Goal: Task Accomplishment & Management: Use online tool/utility

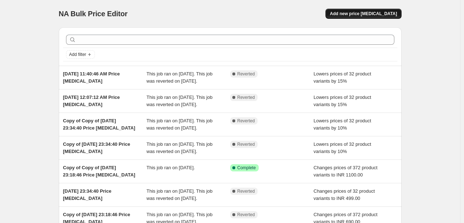
click at [351, 13] on span "Add new price [MEDICAL_DATA]" at bounding box center [363, 14] width 67 height 6
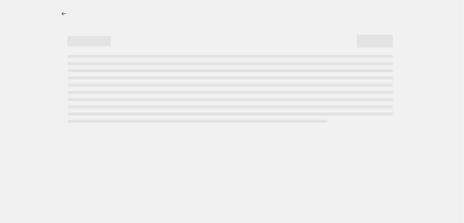
select select "percentage"
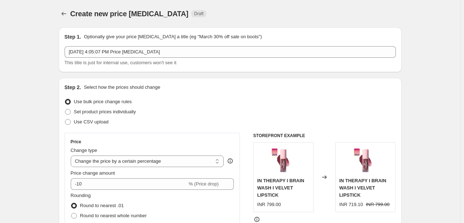
scroll to position [36, 0]
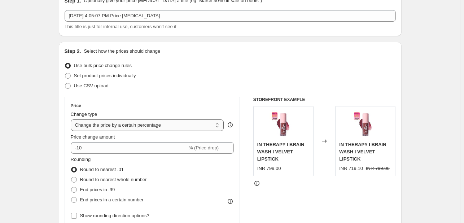
click at [153, 127] on select "Change the price to a certain amount Change the price by a certain amount Chang…" at bounding box center [147, 125] width 153 height 12
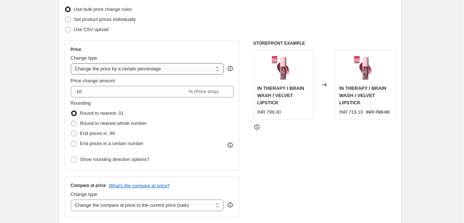
scroll to position [108, 0]
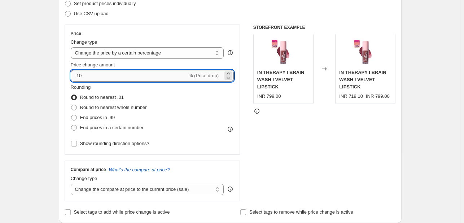
click at [104, 78] on input "-10" at bounding box center [129, 76] width 117 height 12
type input "-15"
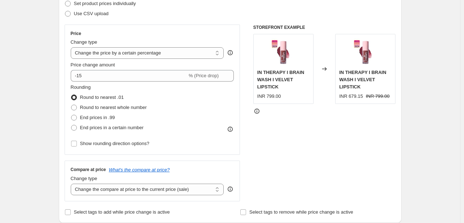
click at [174, 98] on div "Rounding Round to nearest .01 Round to nearest whole number End prices in .99 E…" at bounding box center [153, 108] width 164 height 49
click at [125, 105] on span "Round to nearest whole number" at bounding box center [113, 107] width 67 height 5
click at [71, 105] on input "Round to nearest whole number" at bounding box center [71, 105] width 0 height 0
radio input "true"
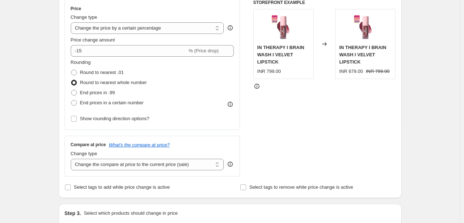
scroll to position [180, 0]
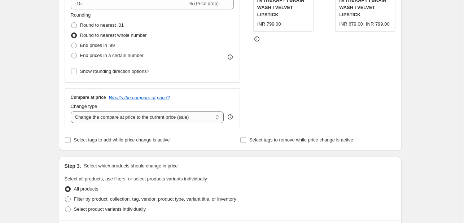
click at [148, 119] on select "Change the compare at price to the current price (sale) Change the compare at p…" at bounding box center [147, 118] width 153 height 12
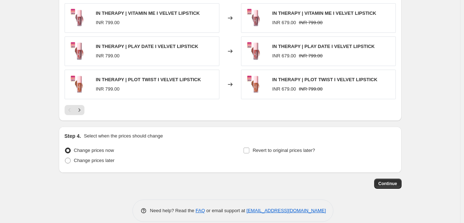
scroll to position [498, 0]
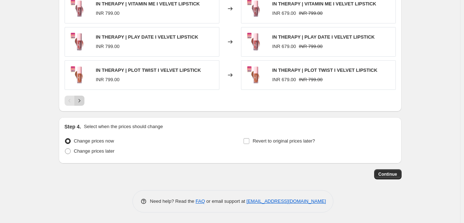
click at [81, 105] on button "Next" at bounding box center [79, 101] width 10 height 10
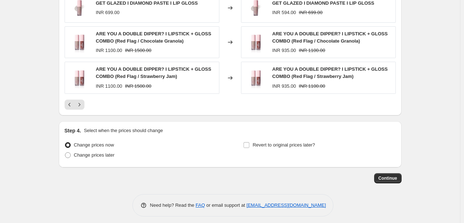
scroll to position [502, 0]
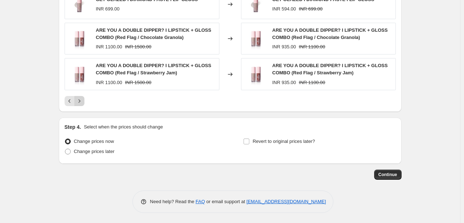
click at [81, 101] on icon "Next" at bounding box center [79, 100] width 7 height 7
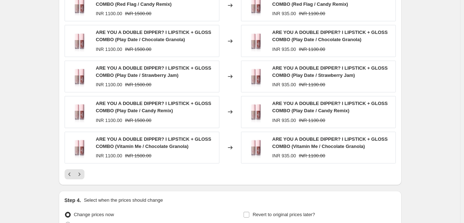
scroll to position [510, 0]
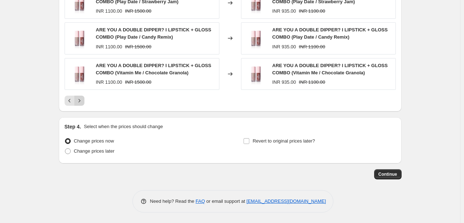
click at [81, 103] on icon "Next" at bounding box center [79, 100] width 7 height 7
click at [79, 100] on icon "Next" at bounding box center [79, 100] width 7 height 7
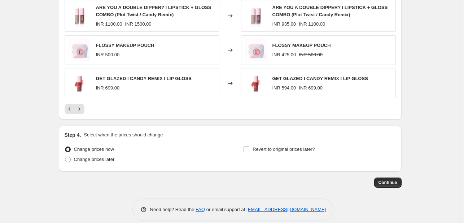
scroll to position [505, 0]
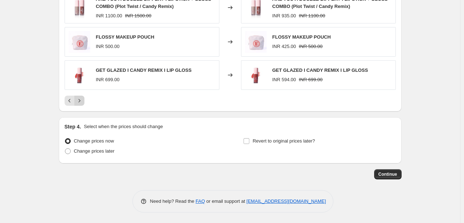
click at [79, 103] on icon "Next" at bounding box center [79, 100] width 7 height 7
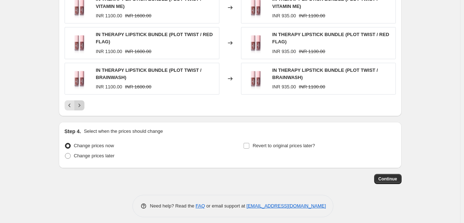
click at [82, 108] on icon "Next" at bounding box center [79, 105] width 7 height 7
click at [79, 102] on icon "Next" at bounding box center [79, 105] width 7 height 7
click at [81, 107] on icon "Next" at bounding box center [79, 105] width 7 height 7
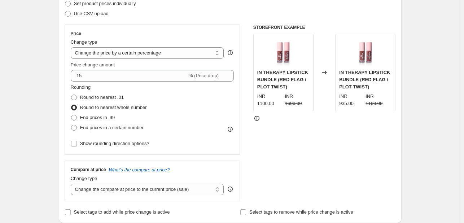
scroll to position [180, 0]
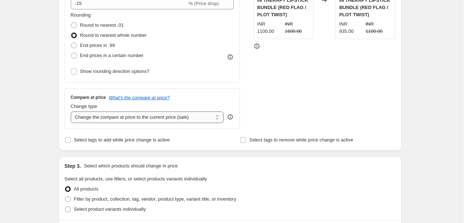
click at [136, 119] on select "Change the compare at price to the current price (sale) Change the compare at p…" at bounding box center [147, 118] width 153 height 12
select select "no_change"
click at [72, 112] on select "Change the compare at price to the current price (sale) Change the compare at p…" at bounding box center [147, 118] width 153 height 12
click at [285, 98] on div "STOREFRONT EXAMPLE IN THERAPY LIPSTICK BUNDLE (RED FLAG / PLOT TWIST) INR 1100.…" at bounding box center [324, 40] width 143 height 177
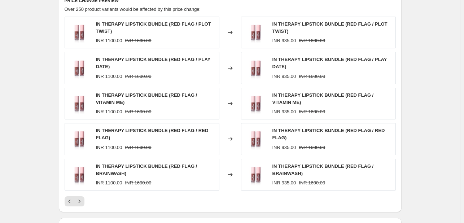
scroll to position [433, 0]
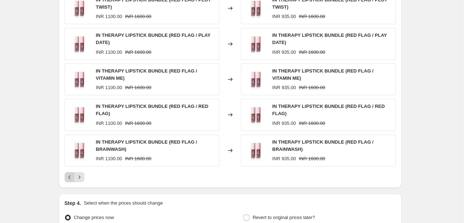
click at [69, 179] on icon "Previous" at bounding box center [69, 177] width 7 height 7
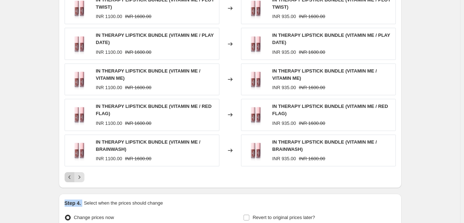
click at [68, 172] on button "Previous" at bounding box center [70, 177] width 10 height 10
click at [71, 172] on button "Previous" at bounding box center [70, 177] width 10 height 10
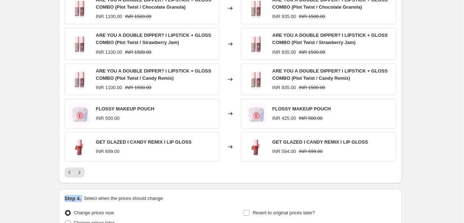
click at [69, 174] on icon "Previous" at bounding box center [69, 172] width 7 height 7
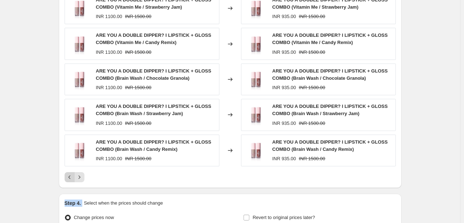
click at [71, 175] on icon "Previous" at bounding box center [69, 177] width 7 height 7
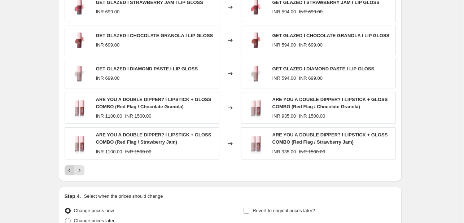
click at [71, 175] on div "PRICE CHANGE PREVIEW Over 250 product variants would be affected by this price …" at bounding box center [230, 75] width 343 height 214
click at [69, 169] on icon "Previous" at bounding box center [69, 170] width 7 height 7
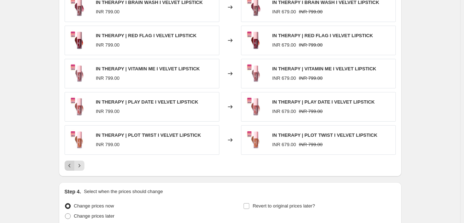
click at [69, 169] on div "Pagination" at bounding box center [70, 166] width 10 height 10
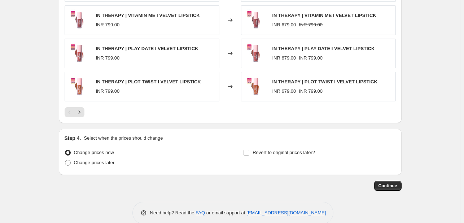
scroll to position [498, 0]
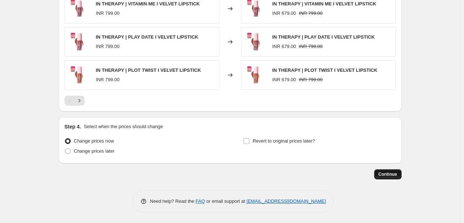
click at [393, 177] on span "Continue" at bounding box center [388, 174] width 19 height 6
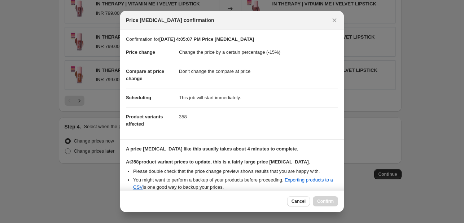
scroll to position [75, 0]
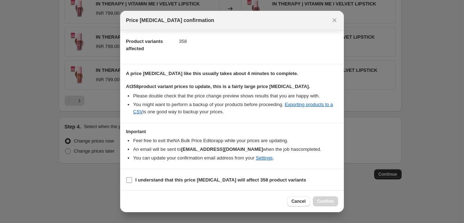
click at [192, 178] on b "I understand that this price change job will affect 358 product variants" at bounding box center [220, 179] width 171 height 5
click at [132, 178] on input "I understand that this price change job will affect 358 product variants" at bounding box center [129, 180] width 6 height 6
checkbox input "true"
click at [327, 200] on span "Confirm" at bounding box center [325, 202] width 17 height 6
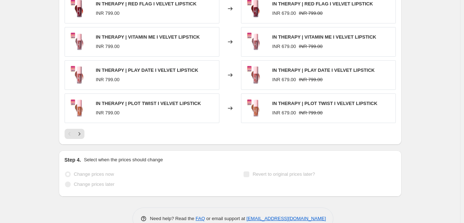
scroll to position [517, 0]
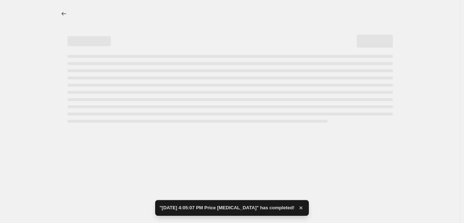
select select "percentage"
select select "no_change"
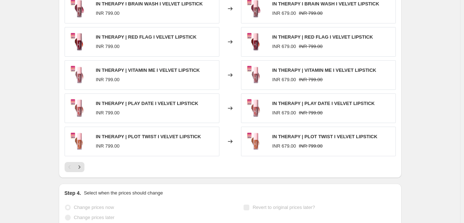
scroll to position [541, 0]
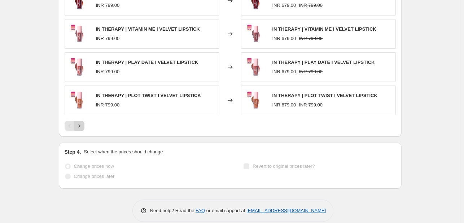
click at [82, 125] on icon "Next" at bounding box center [79, 125] width 7 height 7
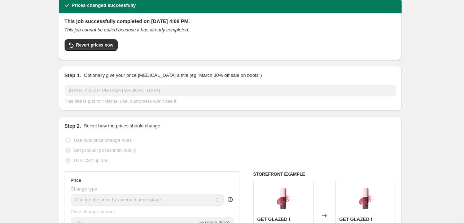
scroll to position [0, 0]
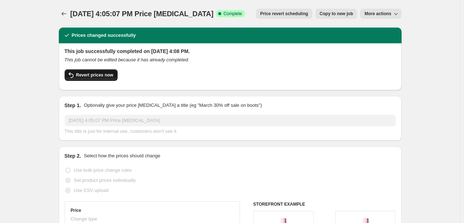
click at [92, 73] on span "Revert prices now" at bounding box center [94, 75] width 37 height 6
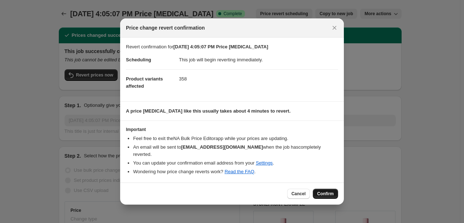
click at [322, 191] on span "Confirm" at bounding box center [325, 194] width 17 height 6
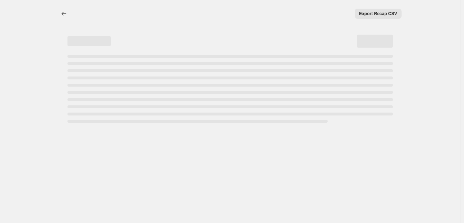
select select "percentage"
select select "no_change"
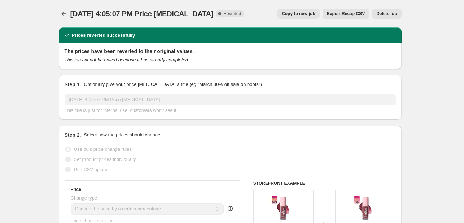
click at [131, 11] on span "[DATE] 4:05:07 PM Price [MEDICAL_DATA]" at bounding box center [141, 14] width 143 height 8
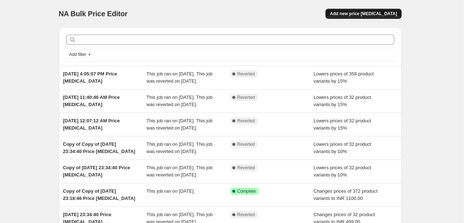
click at [358, 12] on span "Add new price [MEDICAL_DATA]" at bounding box center [363, 14] width 67 height 6
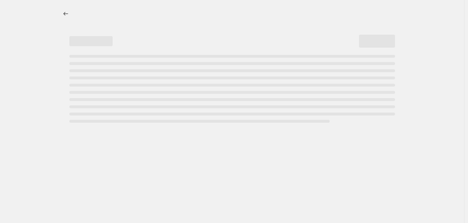
select select "percentage"
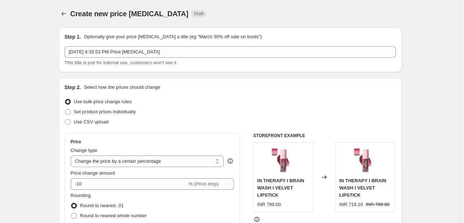
scroll to position [36, 0]
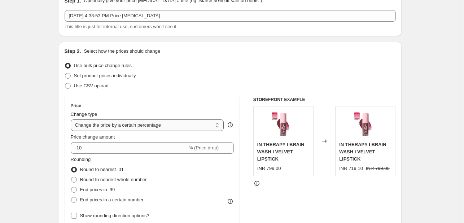
click at [149, 124] on select "Change the price to a certain amount Change the price by a certain amount Chang…" at bounding box center [147, 125] width 153 height 12
click at [72, 119] on select "Change the price to a certain amount Change the price by a certain amount Chang…" at bounding box center [147, 125] width 153 height 12
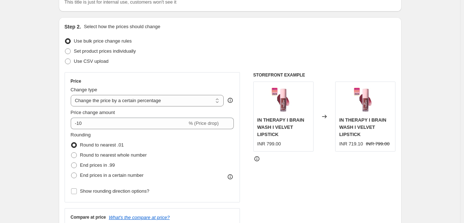
scroll to position [108, 0]
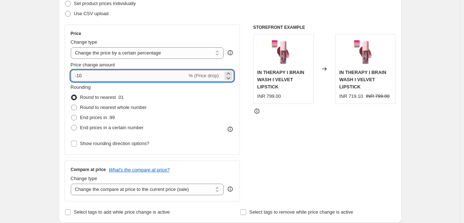
click at [137, 78] on input "-10" at bounding box center [129, 76] width 117 height 12
type input "-15"
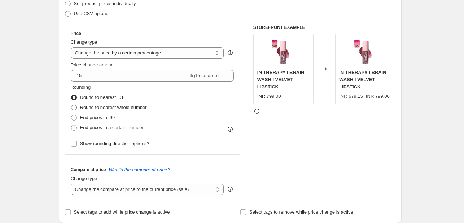
click at [91, 109] on span "Round to nearest whole number" at bounding box center [113, 107] width 67 height 5
click at [71, 105] on input "Round to nearest whole number" at bounding box center [71, 105] width 0 height 0
radio input "true"
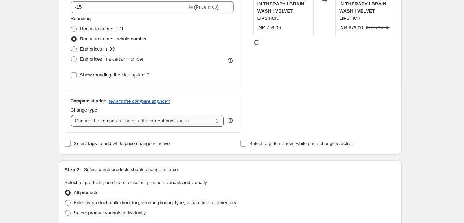
scroll to position [180, 0]
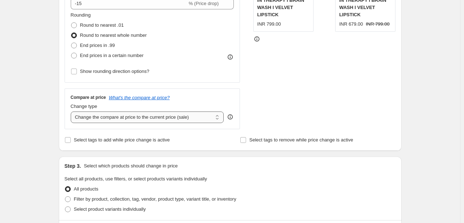
click at [145, 115] on select "Change the compare at price to the current price (sale) Change the compare at p…" at bounding box center [147, 118] width 153 height 12
click at [321, 112] on div "STOREFRONT EXAMPLE IN THERAPY I BRAIN WASH I VELVET LIPSTICK INR 799.00 Changed…" at bounding box center [324, 40] width 143 height 177
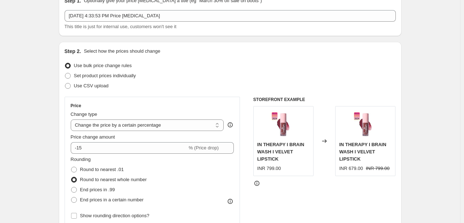
scroll to position [36, 0]
click at [172, 124] on select "Change the price to a certain amount Change the price by a certain amount Chang…" at bounding box center [147, 125] width 153 height 12
select select "pcap"
click at [72, 119] on select "Change the price to a certain amount Change the price by a certain amount Chang…" at bounding box center [147, 125] width 153 height 12
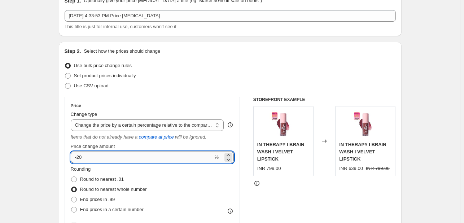
click at [115, 155] on input "-20" at bounding box center [142, 158] width 143 height 12
type input "-2"
type input "-15"
click at [214, 59] on div "Step 2. Select how the prices should change Use bulk price change rules Set pro…" at bounding box center [230, 173] width 331 height 251
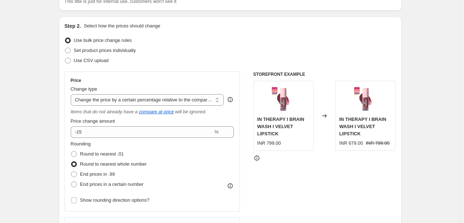
scroll to position [72, 0]
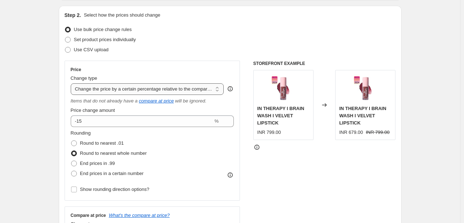
click at [171, 90] on select "Change the price to a certain amount Change the price by a certain amount Chang…" at bounding box center [147, 89] width 153 height 12
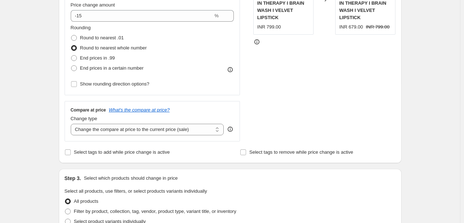
scroll to position [180, 0]
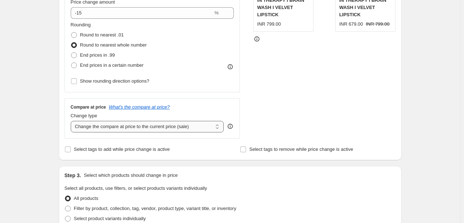
click at [143, 128] on select "Change the compare at price to the current price (sale) Change the compare at p…" at bounding box center [147, 127] width 153 height 12
select select "no_change"
click at [72, 121] on select "Change the compare at price to the current price (sale) Change the compare at p…" at bounding box center [147, 127] width 153 height 12
click at [190, 110] on div "Compare at price What's the compare at price? Change type Change the compare at…" at bounding box center [153, 118] width 164 height 28
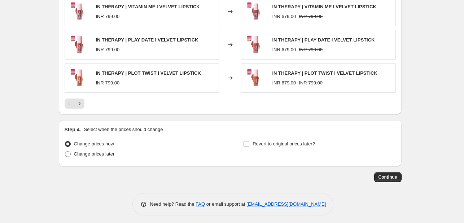
scroll to position [508, 0]
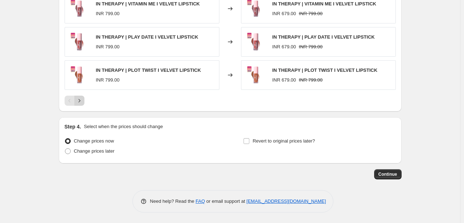
click at [81, 103] on icon "Next" at bounding box center [79, 100] width 7 height 7
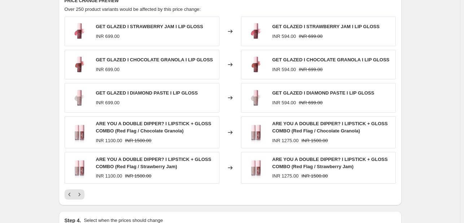
scroll to position [471, 0]
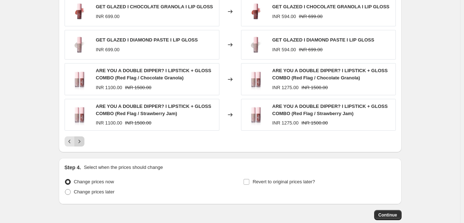
click at [82, 143] on icon "Next" at bounding box center [79, 141] width 7 height 7
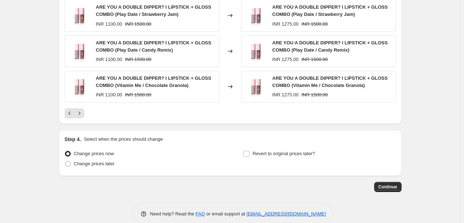
scroll to position [508, 0]
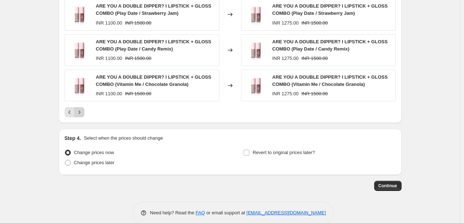
click at [84, 113] on button "Next" at bounding box center [79, 112] width 10 height 10
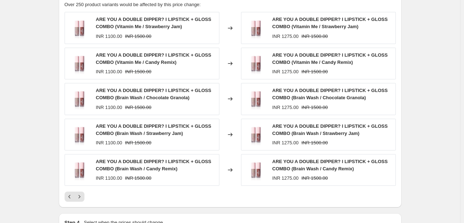
scroll to position [435, 0]
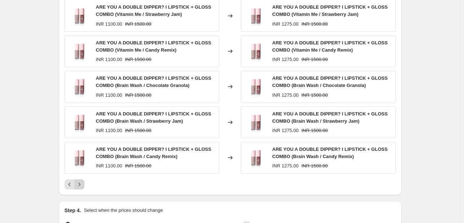
click at [79, 183] on icon "Next" at bounding box center [79, 184] width 7 height 7
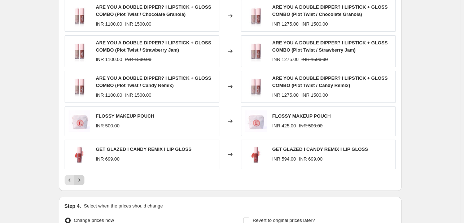
click at [82, 178] on icon "Next" at bounding box center [79, 180] width 7 height 7
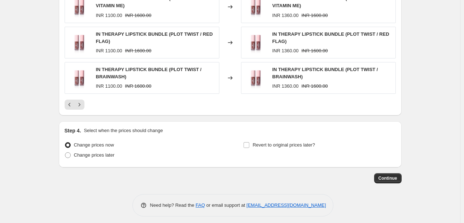
scroll to position [519, 0]
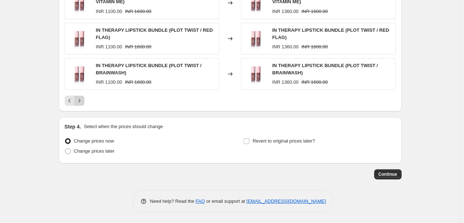
click at [82, 100] on icon "Next" at bounding box center [79, 100] width 7 height 7
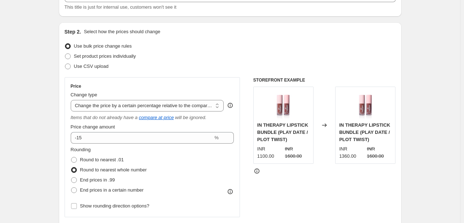
scroll to position [72, 0]
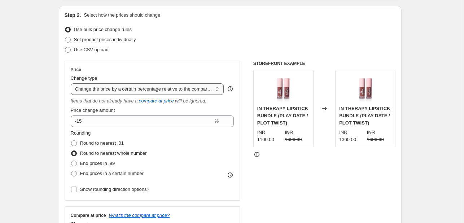
click at [177, 90] on select "Change the price to a certain amount Change the price by a certain amount Chang…" at bounding box center [147, 89] width 153 height 12
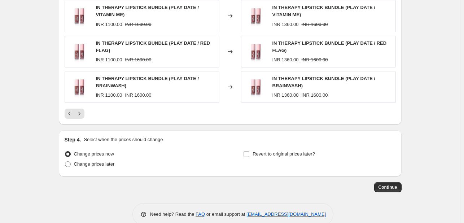
scroll to position [519, 0]
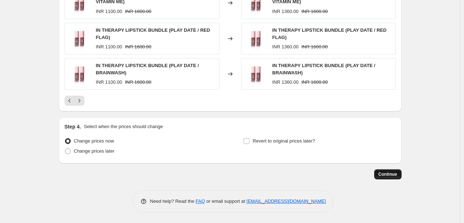
click at [390, 172] on span "Continue" at bounding box center [388, 174] width 19 height 6
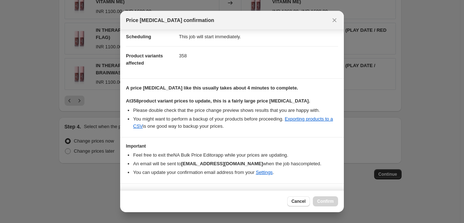
scroll to position [83, 0]
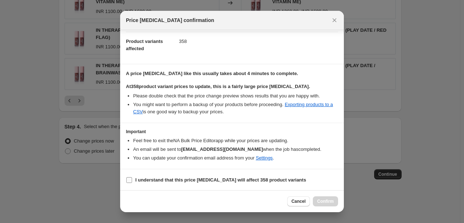
click at [218, 178] on b "I understand that this price change job will affect 358 product variants" at bounding box center [220, 179] width 171 height 5
click at [132, 178] on input "I understand that this price change job will affect 358 product variants" at bounding box center [129, 180] width 6 height 6
checkbox input "true"
click at [319, 199] on span "Confirm" at bounding box center [325, 202] width 17 height 6
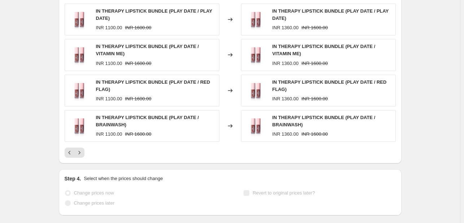
scroll to position [538, 0]
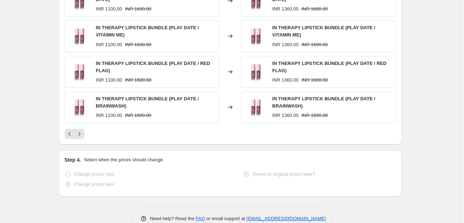
select select "pcap"
select select "no_change"
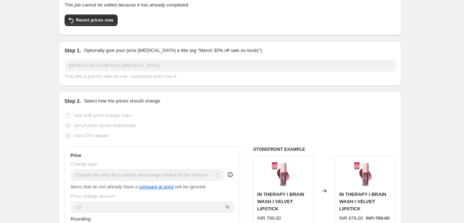
scroll to position [0, 0]
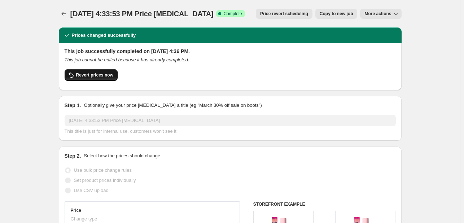
click at [97, 76] on span "Revert prices now" at bounding box center [94, 75] width 37 height 6
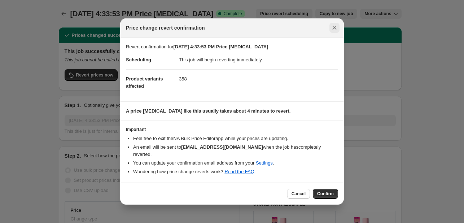
click at [334, 30] on icon "Close" at bounding box center [335, 28] width 4 height 4
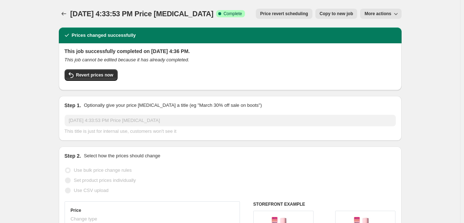
click at [370, 18] on button "More actions" at bounding box center [380, 14] width 41 height 10
click at [102, 73] on span "Revert prices now" at bounding box center [94, 75] width 37 height 6
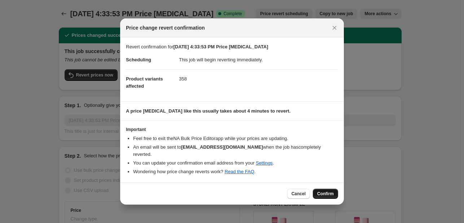
click at [331, 191] on span "Confirm" at bounding box center [325, 194] width 17 height 6
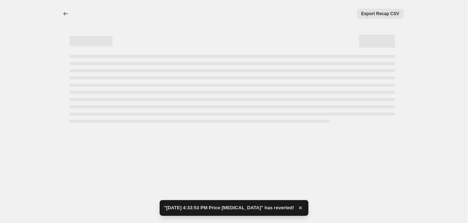
select select "pcap"
select select "no_change"
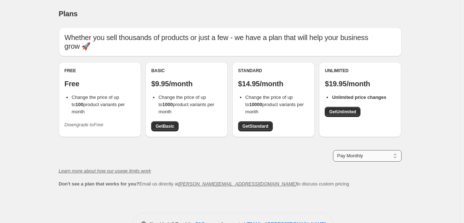
click at [359, 159] on select "Pay Monthly Pay Yearly (Save 16%)" at bounding box center [367, 156] width 69 height 12
click at [162, 124] on span "Get Basic" at bounding box center [165, 126] width 19 height 6
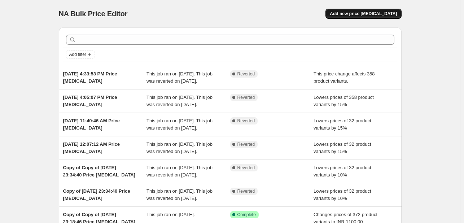
click at [353, 12] on span "Add new price [MEDICAL_DATA]" at bounding box center [363, 14] width 67 height 6
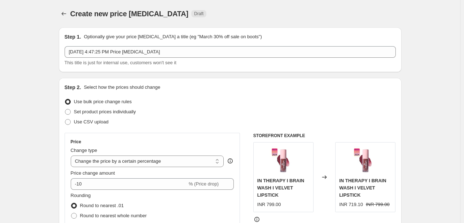
scroll to position [72, 0]
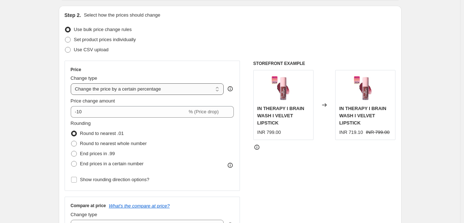
click at [143, 90] on select "Change the price to a certain amount Change the price by a certain amount Chang…" at bounding box center [147, 89] width 153 height 12
select select "pcap"
click at [72, 83] on select "Change the price to a certain amount Change the price by a certain amount Chang…" at bounding box center [147, 89] width 153 height 12
type input "-20"
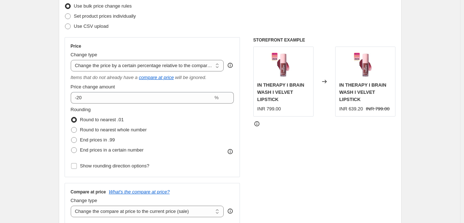
scroll to position [108, 0]
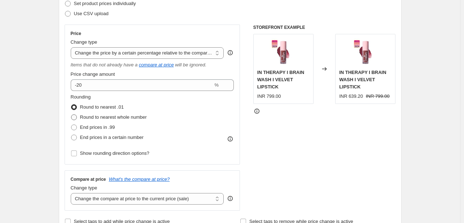
click at [119, 118] on span "Round to nearest whole number" at bounding box center [113, 116] width 67 height 5
click at [71, 115] on input "Round to nearest whole number" at bounding box center [71, 114] width 0 height 0
radio input "true"
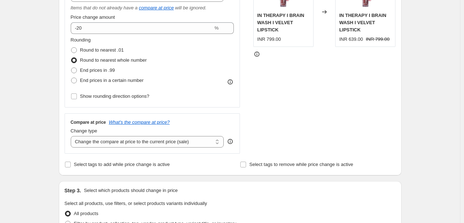
scroll to position [180, 0]
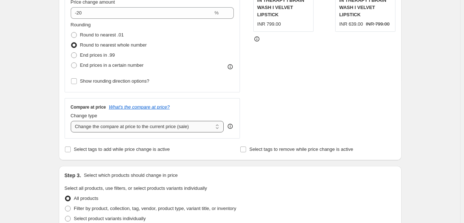
click at [144, 129] on select "Change the compare at price to the current price (sale) Change the compare at p…" at bounding box center [147, 127] width 153 height 12
select select "no_change"
click at [72, 121] on select "Change the compare at price to the current price (sale) Change the compare at p…" at bounding box center [147, 127] width 153 height 12
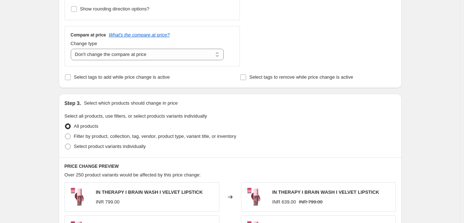
click at [92, 127] on span "All products" at bounding box center [86, 125] width 25 height 5
click at [65, 124] on input "All products" at bounding box center [65, 123] width 0 height 0
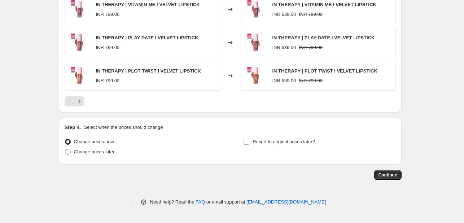
scroll to position [508, 0]
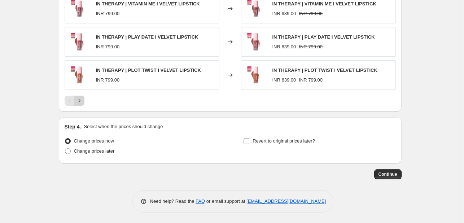
click at [79, 101] on icon "Next" at bounding box center [79, 100] width 7 height 7
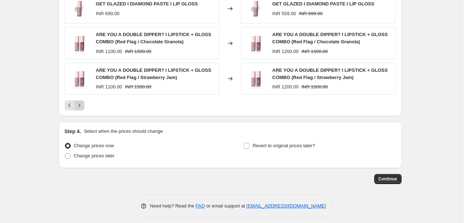
click at [79, 107] on icon "Next" at bounding box center [79, 105] width 7 height 7
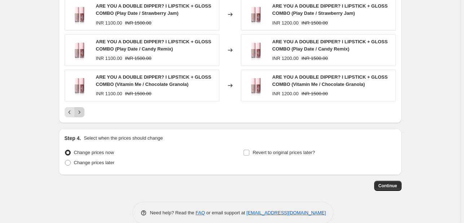
click at [79, 107] on button "Next" at bounding box center [79, 112] width 10 height 10
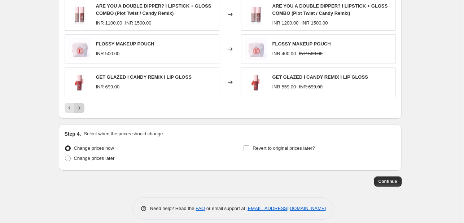
click at [79, 108] on icon "Next" at bounding box center [79, 107] width 7 height 7
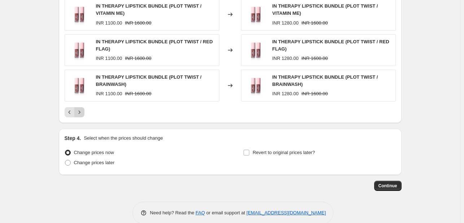
click at [79, 109] on icon "Next" at bounding box center [79, 112] width 7 height 7
click at [82, 113] on icon "Next" at bounding box center [79, 112] width 7 height 7
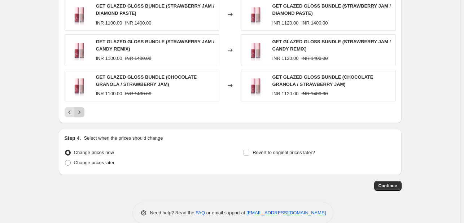
click at [82, 113] on icon "Next" at bounding box center [79, 112] width 7 height 7
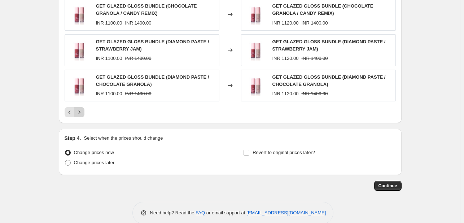
click at [82, 113] on icon "Next" at bounding box center [79, 112] width 7 height 7
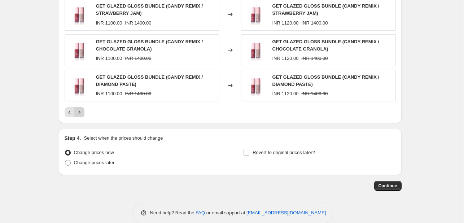
click at [82, 113] on icon "Next" at bounding box center [79, 112] width 7 height 7
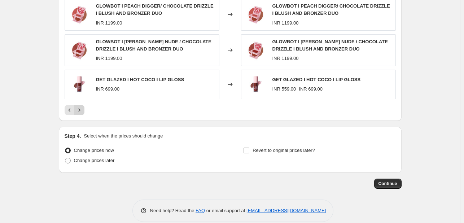
click at [82, 113] on button "Next" at bounding box center [79, 110] width 10 height 10
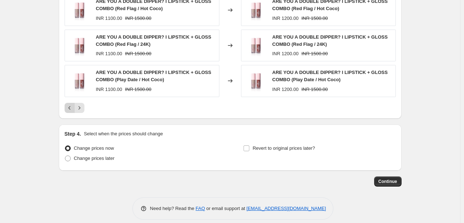
click at [69, 109] on icon "Previous" at bounding box center [69, 107] width 7 height 7
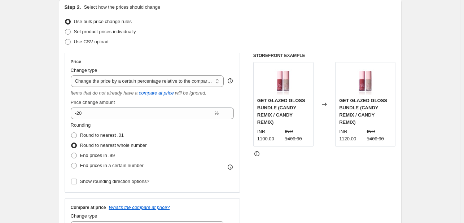
scroll to position [74, 0]
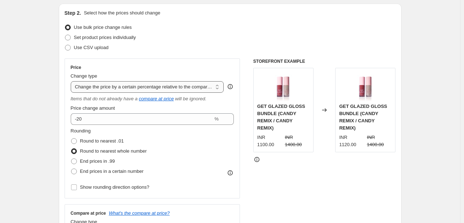
click at [140, 83] on select "Change the price to a certain amount Change the price by a certain amount Chang…" at bounding box center [147, 87] width 153 height 12
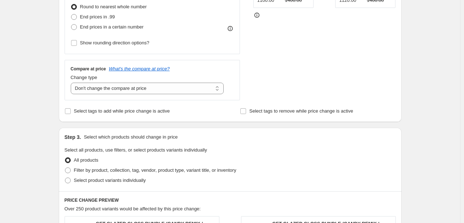
scroll to position [291, 0]
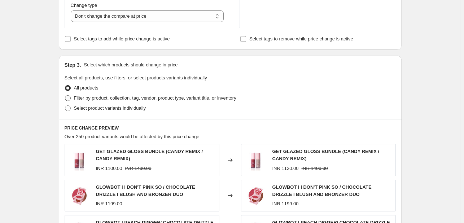
click at [108, 99] on span "Filter by product, collection, tag, vendor, product type, variant title, or inv…" at bounding box center [155, 97] width 162 height 5
click at [65, 96] on input "Filter by product, collection, tag, vendor, product type, variant title, or inv…" at bounding box center [65, 95] width 0 height 0
radio input "true"
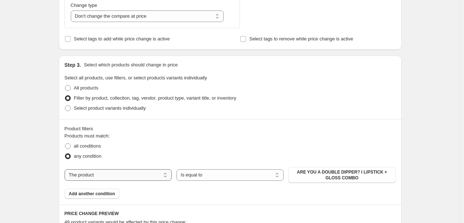
click at [97, 174] on select "The product The product's collection The product's tag The product's vendor The…" at bounding box center [118, 175] width 107 height 12
select select "collection"
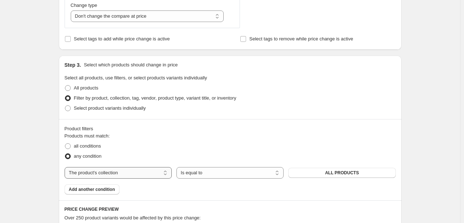
click at [113, 173] on select "The product The product's collection The product's tag The product's vendor The…" at bounding box center [118, 173] width 107 height 12
click at [327, 174] on button "ALL PRODUCTS" at bounding box center [341, 173] width 107 height 10
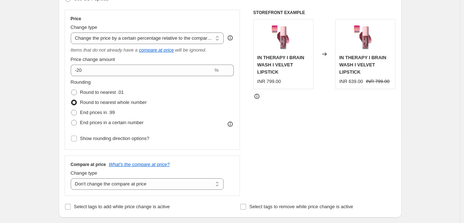
scroll to position [110, 0]
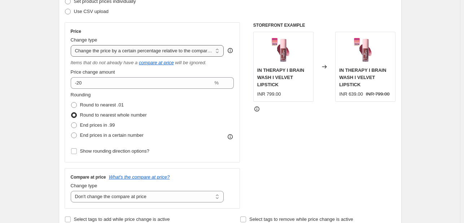
click at [195, 49] on select "Change the price to a certain amount Change the price by a certain amount Chang…" at bounding box center [147, 51] width 153 height 12
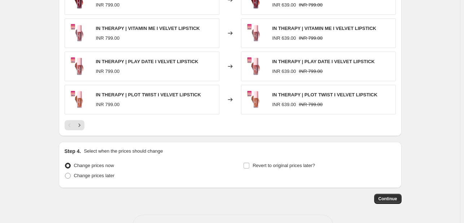
scroll to position [553, 0]
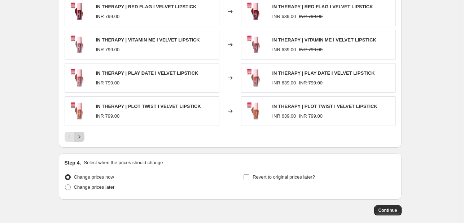
click at [80, 136] on icon "Next" at bounding box center [79, 136] width 2 height 3
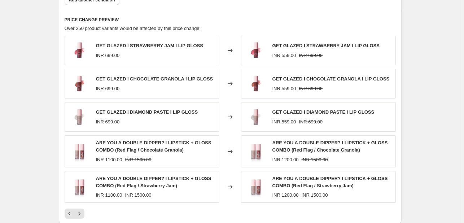
scroll to position [593, 0]
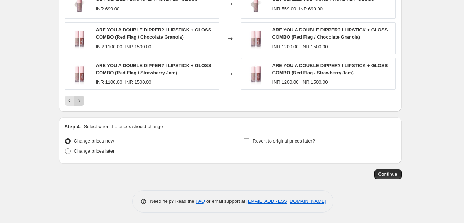
click at [79, 99] on icon "Next" at bounding box center [79, 100] width 7 height 7
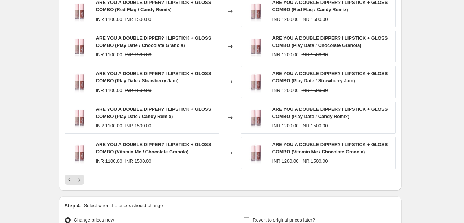
scroll to position [600, 0]
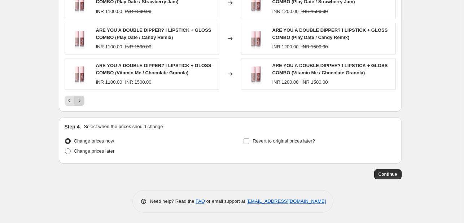
click at [82, 100] on icon "Next" at bounding box center [79, 100] width 7 height 7
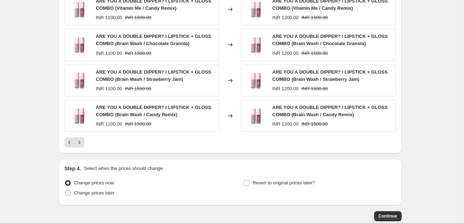
scroll to position [564, 0]
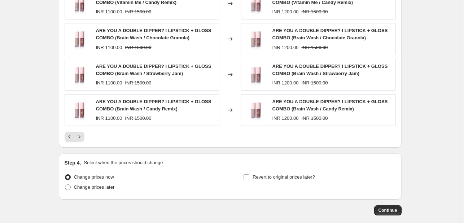
click at [80, 136] on icon "Next" at bounding box center [79, 136] width 2 height 3
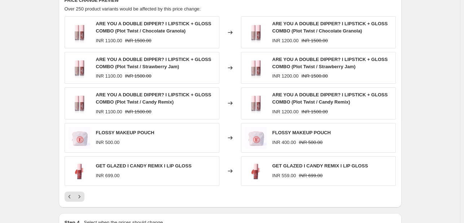
scroll to position [528, 0]
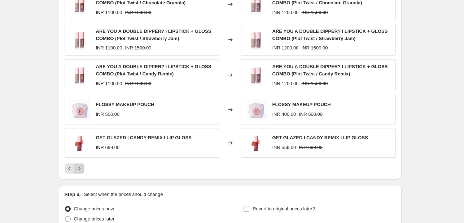
click at [77, 170] on button "Next" at bounding box center [79, 169] width 10 height 10
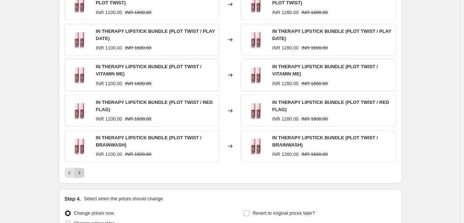
click at [79, 175] on icon "Next" at bounding box center [79, 172] width 7 height 7
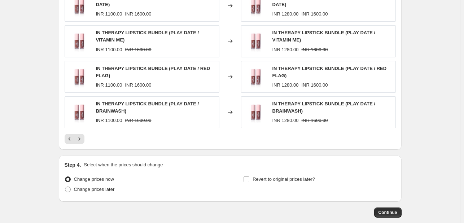
scroll to position [564, 0]
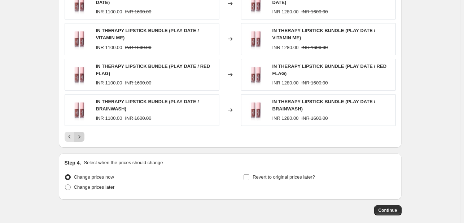
click at [83, 138] on icon "Next" at bounding box center [79, 136] width 7 height 7
click at [80, 135] on icon "Next" at bounding box center [79, 136] width 7 height 7
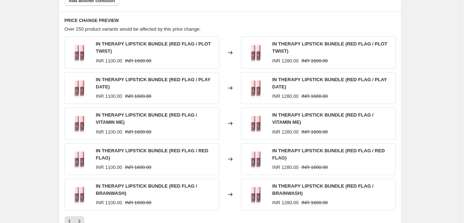
scroll to position [492, 0]
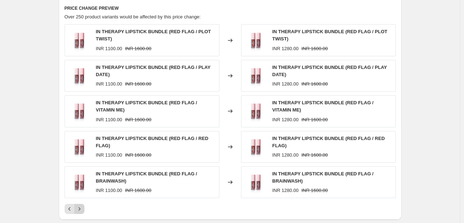
click at [80, 209] on icon "Next" at bounding box center [79, 209] width 2 height 3
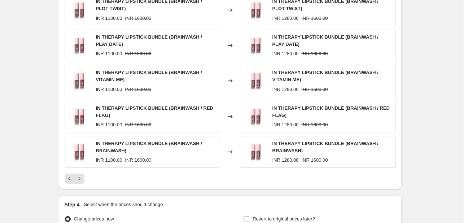
scroll to position [564, 0]
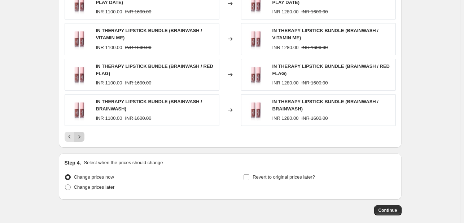
click at [82, 135] on icon "Next" at bounding box center [79, 136] width 7 height 7
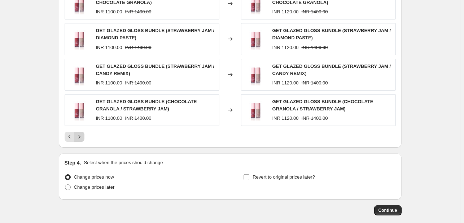
click at [78, 134] on icon "Next" at bounding box center [79, 136] width 7 height 7
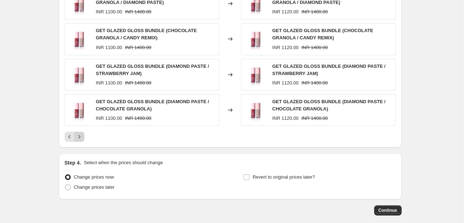
click at [78, 134] on icon "Next" at bounding box center [79, 136] width 7 height 7
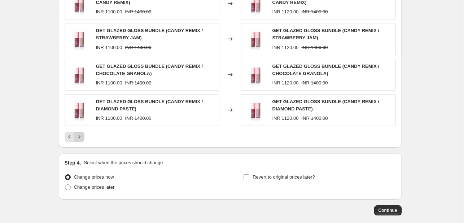
click at [78, 134] on icon "Next" at bounding box center [79, 136] width 7 height 7
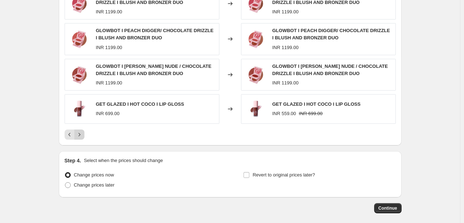
click at [80, 133] on icon "Next" at bounding box center [79, 134] width 2 height 3
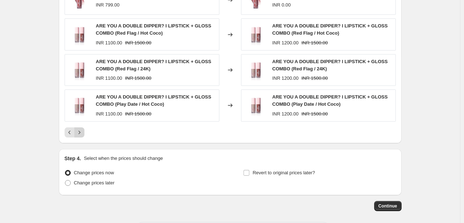
click at [81, 133] on icon "Next" at bounding box center [79, 132] width 7 height 7
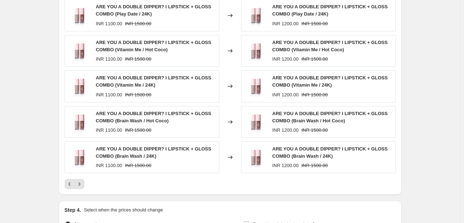
scroll to position [528, 0]
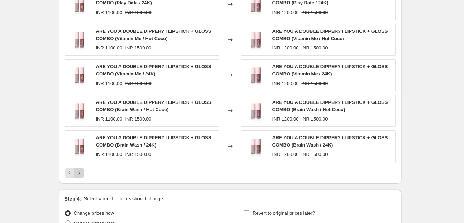
click at [78, 171] on icon "Next" at bounding box center [79, 172] width 7 height 7
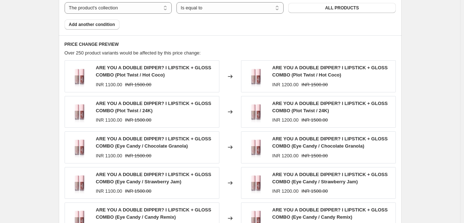
scroll to position [564, 0]
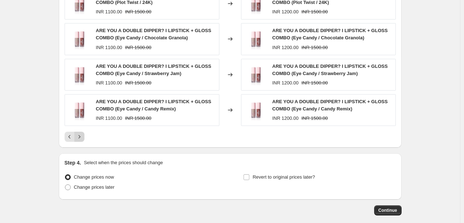
click at [83, 136] on icon "Next" at bounding box center [79, 136] width 7 height 7
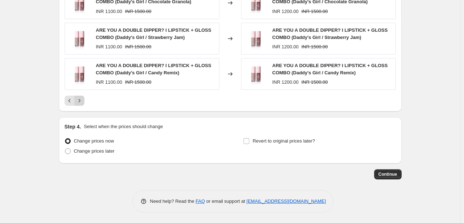
click at [80, 101] on icon "Next" at bounding box center [79, 100] width 7 height 7
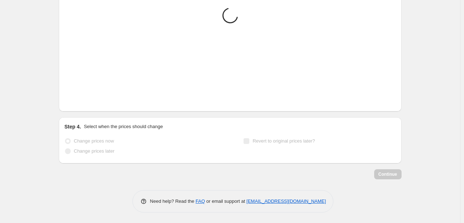
scroll to position [600, 0]
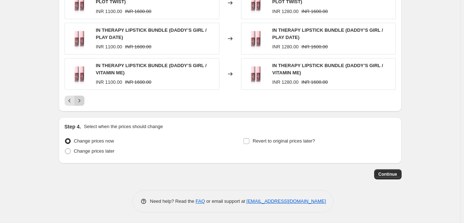
click at [80, 101] on icon "Next" at bounding box center [79, 100] width 7 height 7
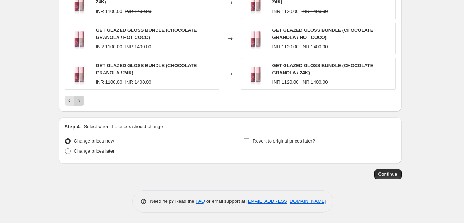
click at [83, 102] on icon "Next" at bounding box center [79, 100] width 7 height 7
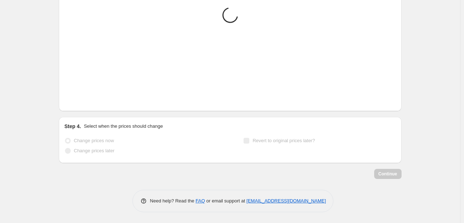
scroll to position [589, 0]
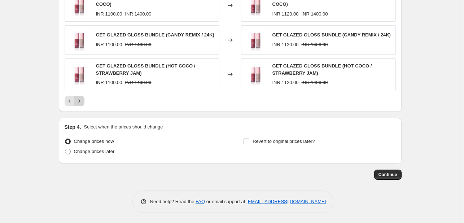
click at [83, 102] on icon "Next" at bounding box center [79, 100] width 7 height 7
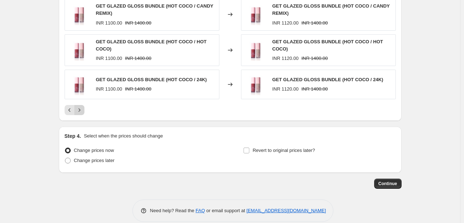
scroll to position [598, 0]
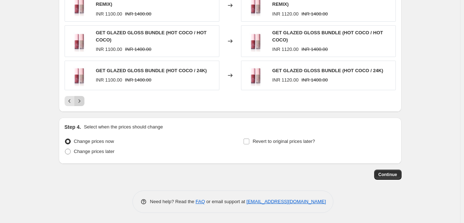
click at [83, 102] on icon "Next" at bounding box center [79, 100] width 7 height 7
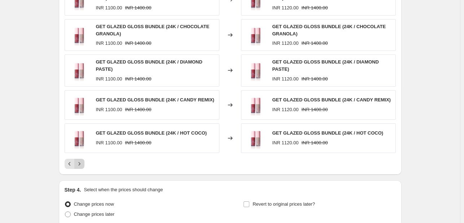
scroll to position [596, 0]
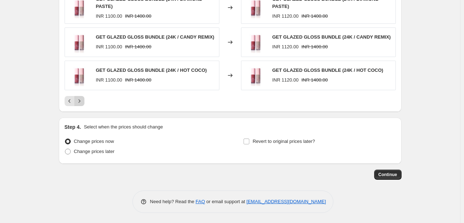
click at [82, 104] on button "Next" at bounding box center [79, 101] width 10 height 10
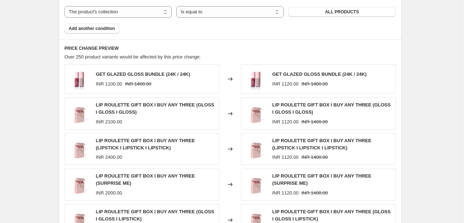
scroll to position [451, 0]
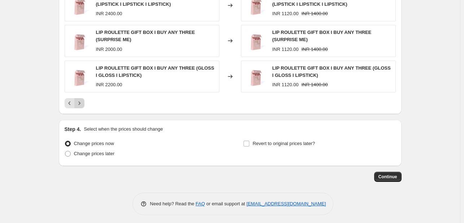
click at [81, 100] on icon "Next" at bounding box center [79, 103] width 7 height 7
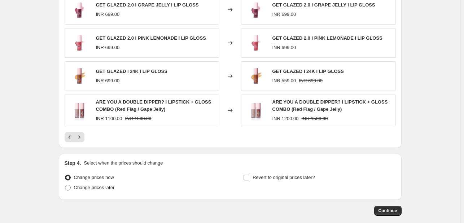
scroll to position [557, 0]
click at [79, 138] on icon "Next" at bounding box center [79, 136] width 7 height 7
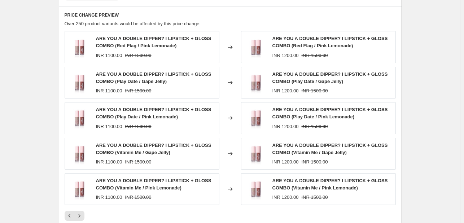
scroll to position [521, 0]
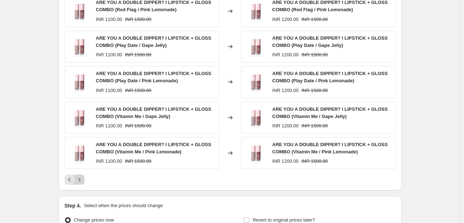
click at [82, 178] on icon "Next" at bounding box center [79, 179] width 7 height 7
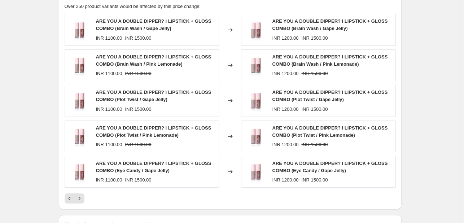
scroll to position [593, 0]
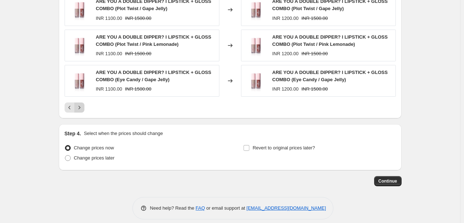
click at [82, 106] on icon "Next" at bounding box center [79, 107] width 7 height 7
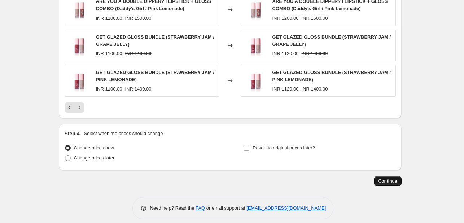
click at [387, 180] on span "Continue" at bounding box center [388, 181] width 19 height 6
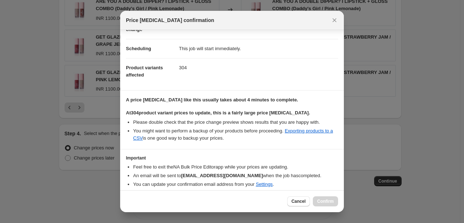
scroll to position [83, 0]
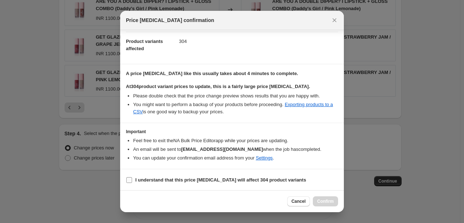
click at [158, 179] on b "I understand that this price change job will affect 304 product variants" at bounding box center [220, 179] width 171 height 5
click at [132, 179] on input "I understand that this price change job will affect 304 product variants" at bounding box center [129, 180] width 6 height 6
checkbox input "true"
click at [327, 200] on span "Confirm" at bounding box center [325, 202] width 17 height 6
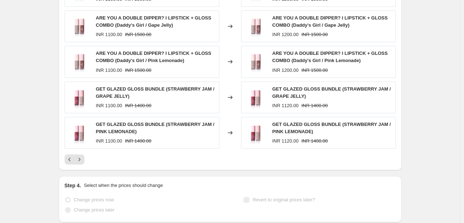
select select "pcap"
select select "no_change"
select select "collection"
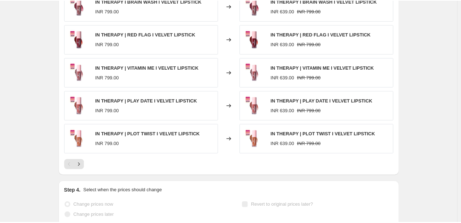
scroll to position [0, 0]
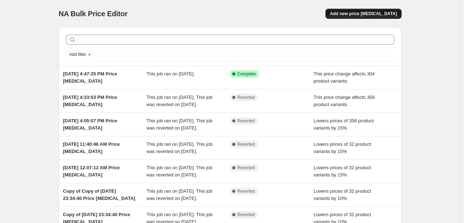
click at [369, 13] on span "Add new price [MEDICAL_DATA]" at bounding box center [363, 14] width 67 height 6
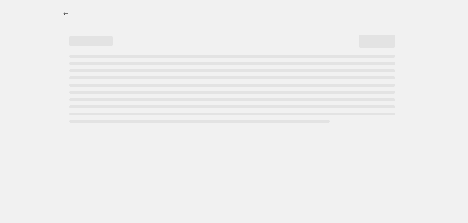
select select "percentage"
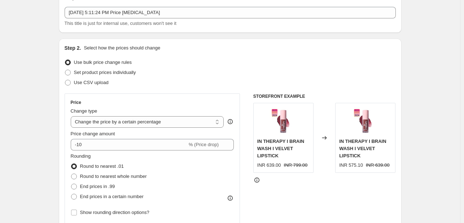
scroll to position [36, 0]
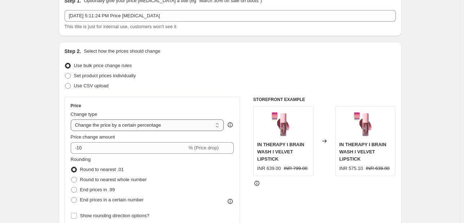
click at [148, 128] on select "Change the price to a certain amount Change the price by a certain amount Chang…" at bounding box center [147, 125] width 153 height 12
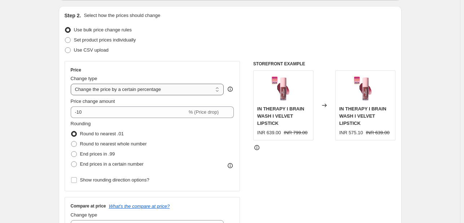
scroll to position [72, 0]
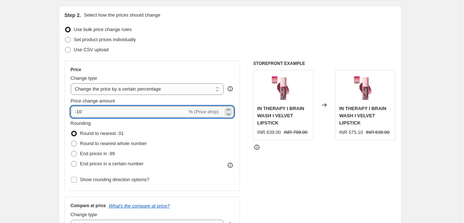
click at [121, 113] on input "-10" at bounding box center [129, 112] width 117 height 12
type input "-15"
click at [178, 140] on div "Rounding Round to nearest .01 Round to nearest whole number End prices in .99 E…" at bounding box center [153, 144] width 164 height 49
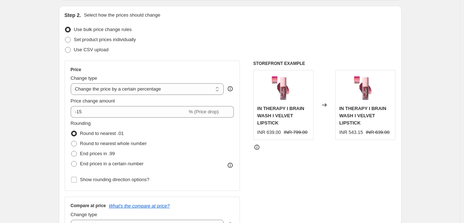
click at [115, 136] on span "Round to nearest .01" at bounding box center [102, 133] width 44 height 7
click at [71, 131] on input "Round to nearest .01" at bounding box center [71, 131] width 0 height 0
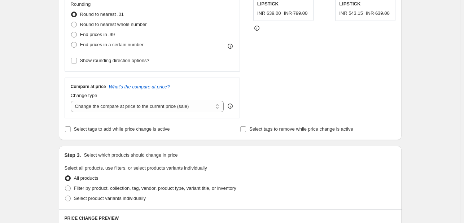
scroll to position [217, 0]
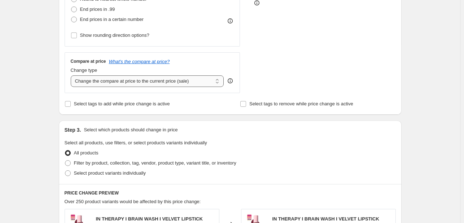
click at [141, 78] on select "Change the compare at price to the current price (sale) Change the compare at p…" at bounding box center [147, 81] width 153 height 12
select select "no_change"
click at [72, 75] on select "Change the compare at price to the current price (sale) Change the compare at p…" at bounding box center [147, 81] width 153 height 12
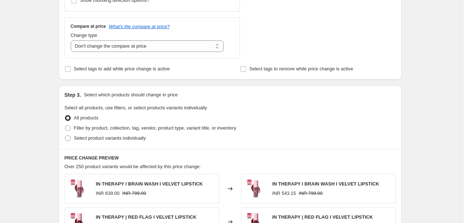
scroll to position [289, 0]
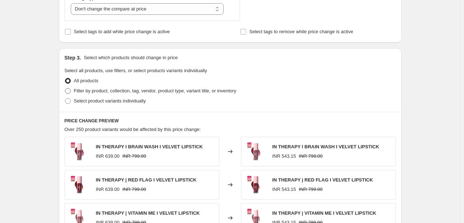
click at [130, 92] on span "Filter by product, collection, tag, vendor, product type, variant title, or inv…" at bounding box center [155, 90] width 162 height 5
click at [65, 88] on input "Filter by product, collection, tag, vendor, product type, variant title, or inv…" at bounding box center [65, 88] width 0 height 0
radio input "true"
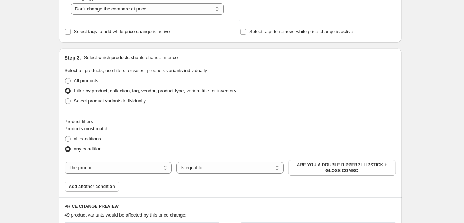
scroll to position [325, 0]
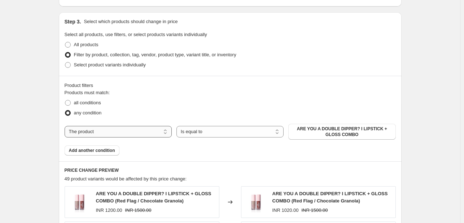
click at [136, 132] on select "The product The product's collection The product's tag The product's vendor The…" at bounding box center [118, 132] width 107 height 12
select select "collection"
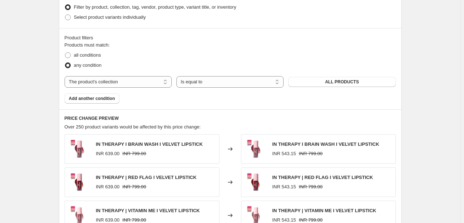
scroll to position [361, 0]
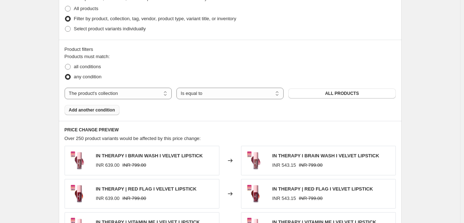
click at [96, 110] on span "Add another condition" at bounding box center [92, 110] width 46 height 6
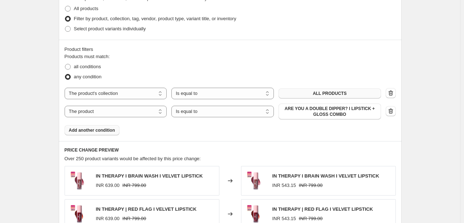
click at [314, 96] on button "ALL PRODUCTS" at bounding box center [330, 93] width 103 height 10
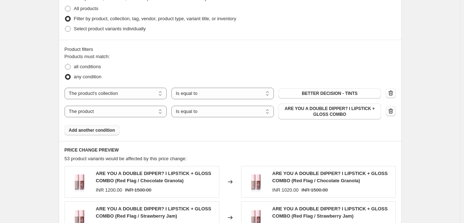
click at [391, 113] on icon "button" at bounding box center [390, 111] width 7 height 7
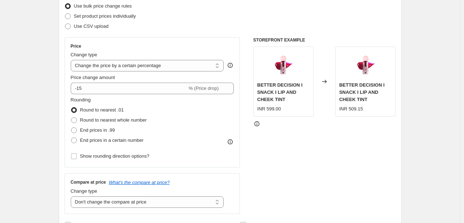
scroll to position [108, 0]
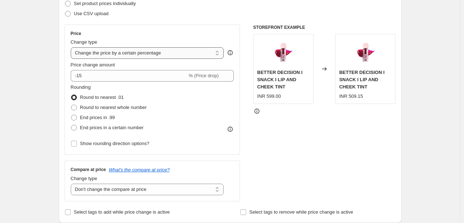
click at [134, 56] on select "Change the price to a certain amount Change the price by a certain amount Chang…" at bounding box center [147, 53] width 153 height 12
select select "pcap"
click at [72, 47] on select "Change the price to a certain amount Change the price by a certain amount Chang…" at bounding box center [147, 53] width 153 height 12
type input "-20"
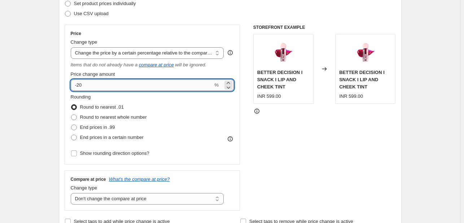
click at [119, 82] on input "-20" at bounding box center [142, 85] width 143 height 12
click at [167, 121] on div "Rounding Round to nearest .01 Round to nearest whole number End prices in .99 E…" at bounding box center [153, 117] width 164 height 49
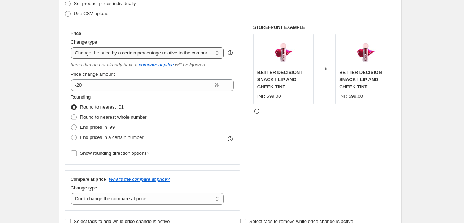
click at [146, 54] on select "Change the price to a certain amount Change the price by a certain amount Chang…" at bounding box center [147, 53] width 153 height 12
select select "percentage"
click at [72, 47] on select "Change the price to a certain amount Change the price by a certain amount Chang…" at bounding box center [147, 53] width 153 height 12
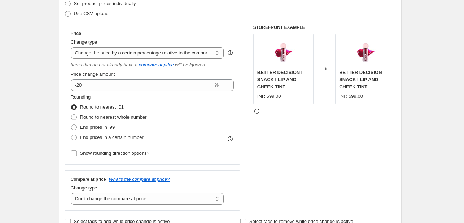
type input "-15"
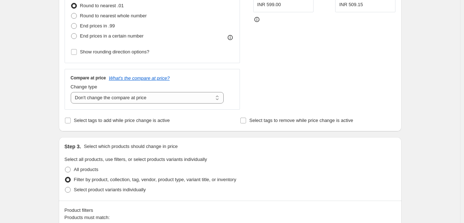
scroll to position [217, 0]
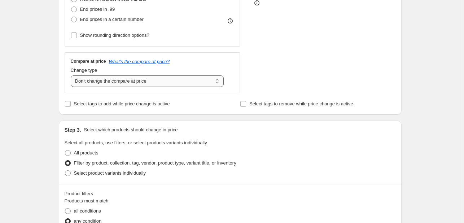
click at [139, 82] on select "Change the compare at price to the current price (sale) Change the compare at p…" at bounding box center [147, 81] width 153 height 12
select select "ep"
click at [72, 75] on select "Change the compare at price to the current price (sale) Change the compare at p…" at bounding box center [147, 81] width 153 height 12
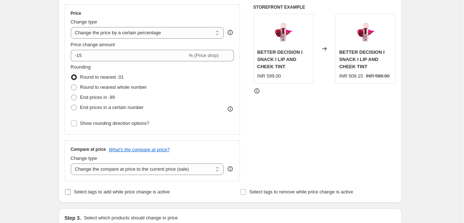
scroll to position [144, 0]
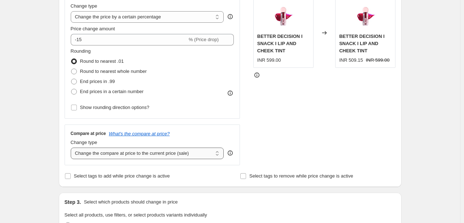
click at [135, 155] on select "Change the compare at price to the current price (sale) Change the compare at p…" at bounding box center [147, 154] width 153 height 12
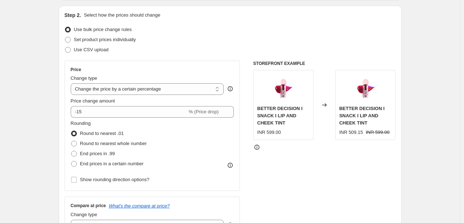
scroll to position [108, 0]
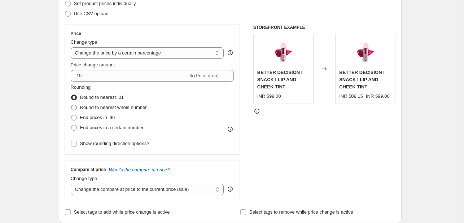
click at [108, 110] on span "Round to nearest whole number" at bounding box center [113, 107] width 67 height 5
click at [71, 105] on input "Round to nearest whole number" at bounding box center [71, 105] width 0 height 0
radio input "true"
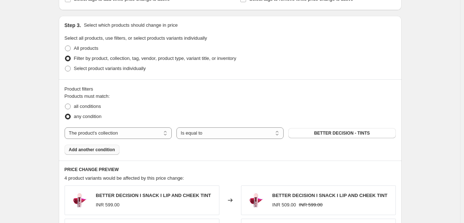
scroll to position [325, 0]
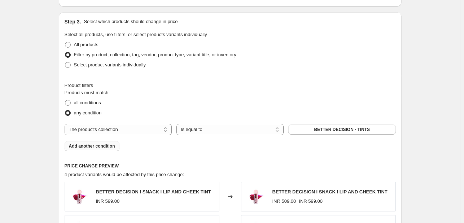
click at [103, 146] on span "Add another condition" at bounding box center [92, 146] width 46 height 6
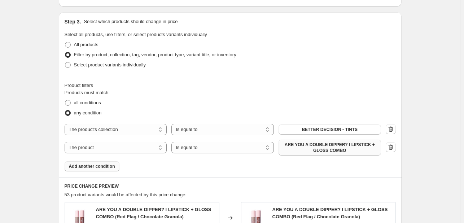
click at [323, 145] on span "ARE YOU A DOUBLE DIPPER? I LIPSTICK + GLOSS COMBO" at bounding box center [330, 148] width 94 height 12
click at [110, 146] on select "The product The product's collection The product's tag The product's vendor The…" at bounding box center [116, 148] width 103 height 12
select select "collection"
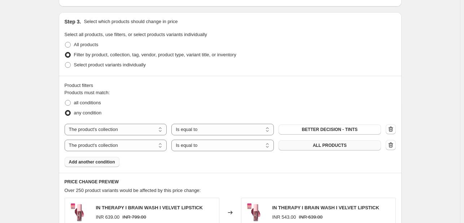
click at [309, 148] on button "ALL PRODUCTS" at bounding box center [330, 145] width 103 height 10
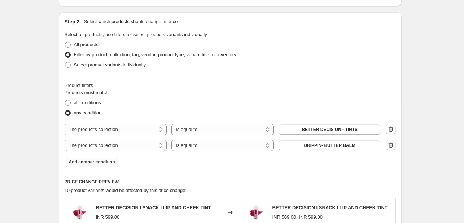
click at [90, 161] on span "Add another condition" at bounding box center [92, 162] width 46 height 6
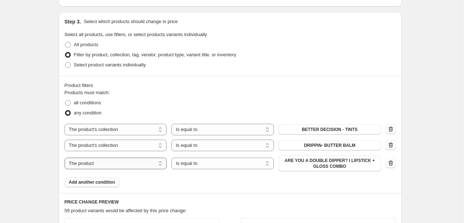
click at [111, 167] on select "The product The product's collection The product's tag The product's vendor The…" at bounding box center [116, 164] width 103 height 12
select select "collection"
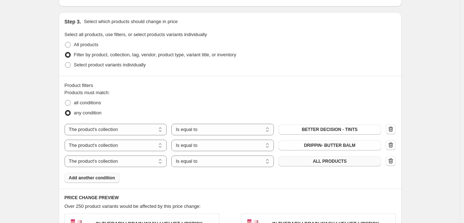
click at [312, 163] on button "ALL PRODUCTS" at bounding box center [330, 161] width 103 height 10
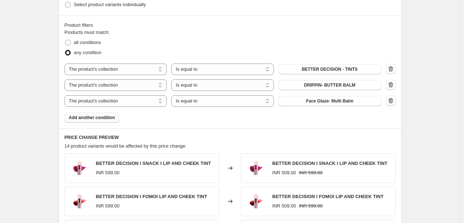
scroll to position [397, 0]
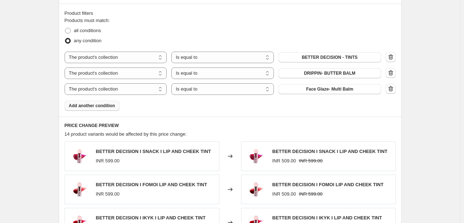
click at [106, 107] on span "Add another condition" at bounding box center [92, 106] width 46 height 6
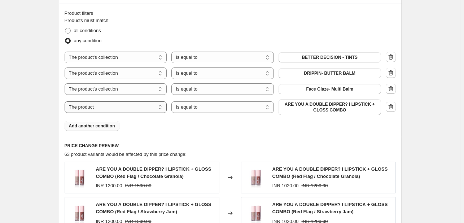
click at [118, 108] on select "The product The product's collection The product's tag The product's vendor The…" at bounding box center [116, 107] width 103 height 12
select select "collection"
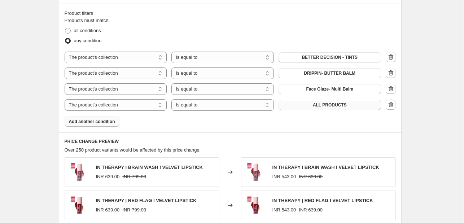
click at [327, 105] on span "ALL PRODUCTS" at bounding box center [330, 105] width 34 height 6
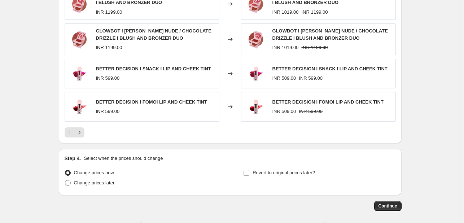
scroll to position [634, 0]
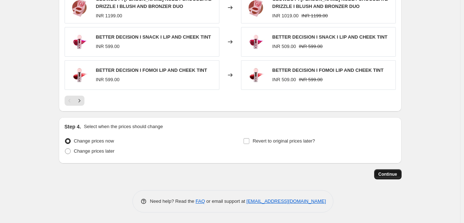
click at [396, 174] on span "Continue" at bounding box center [388, 174] width 19 height 6
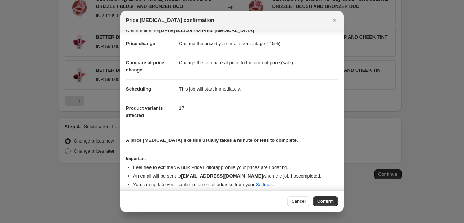
scroll to position [14, 0]
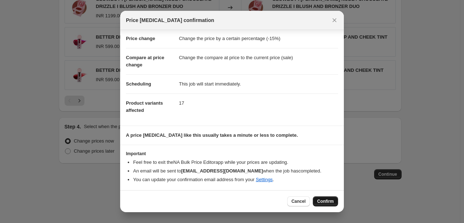
click at [325, 202] on span "Confirm" at bounding box center [325, 202] width 17 height 6
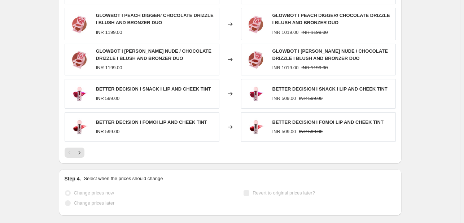
select select "percentage"
select select "collection"
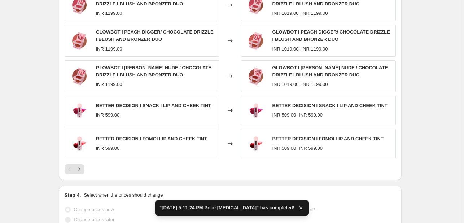
scroll to position [0, 0]
